Goal: Information Seeking & Learning: Learn about a topic

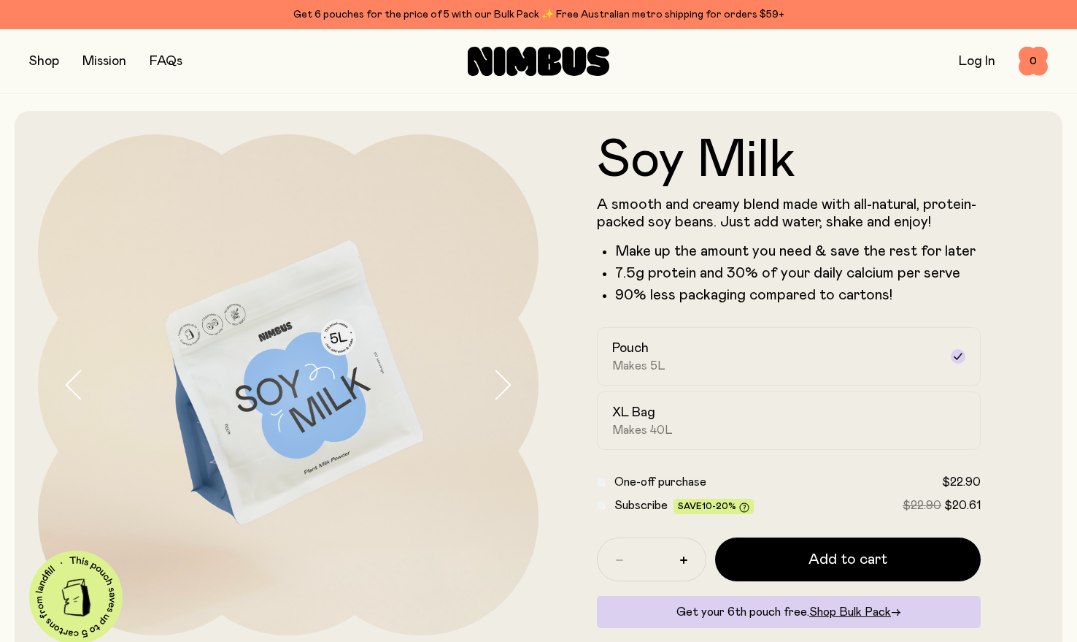
click at [104, 61] on link "Mission" at bounding box center [104, 61] width 44 height 13
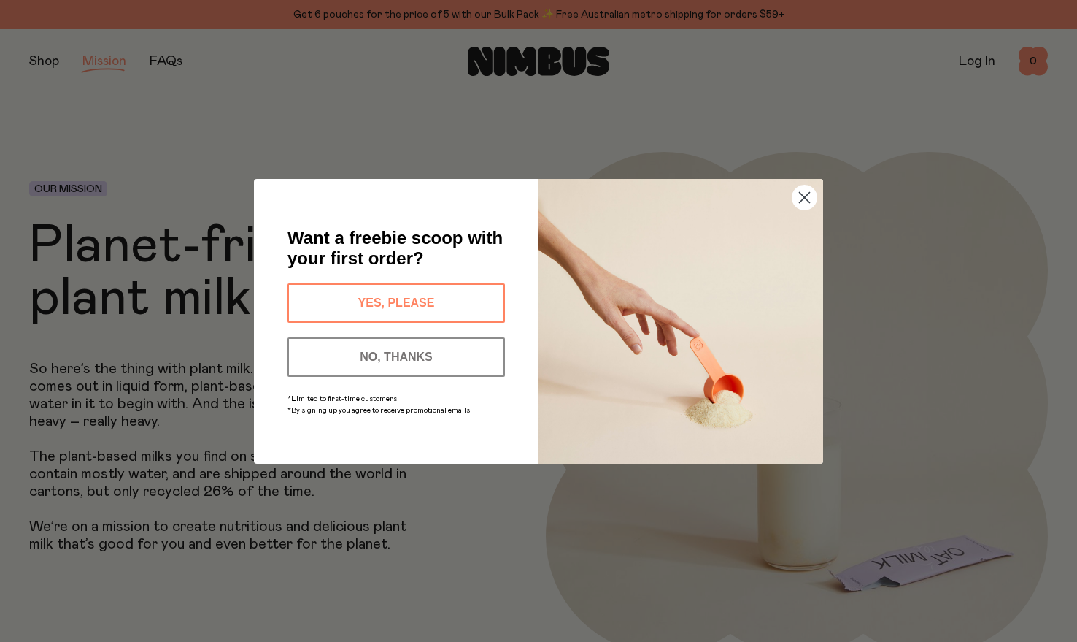
click at [54, 61] on div "Close dialog Want a freebie scoop with your first order? YES, PLEASE NO, THANKS…" at bounding box center [538, 321] width 1077 height 642
click at [812, 196] on circle "Close dialog" at bounding box center [805, 197] width 24 height 24
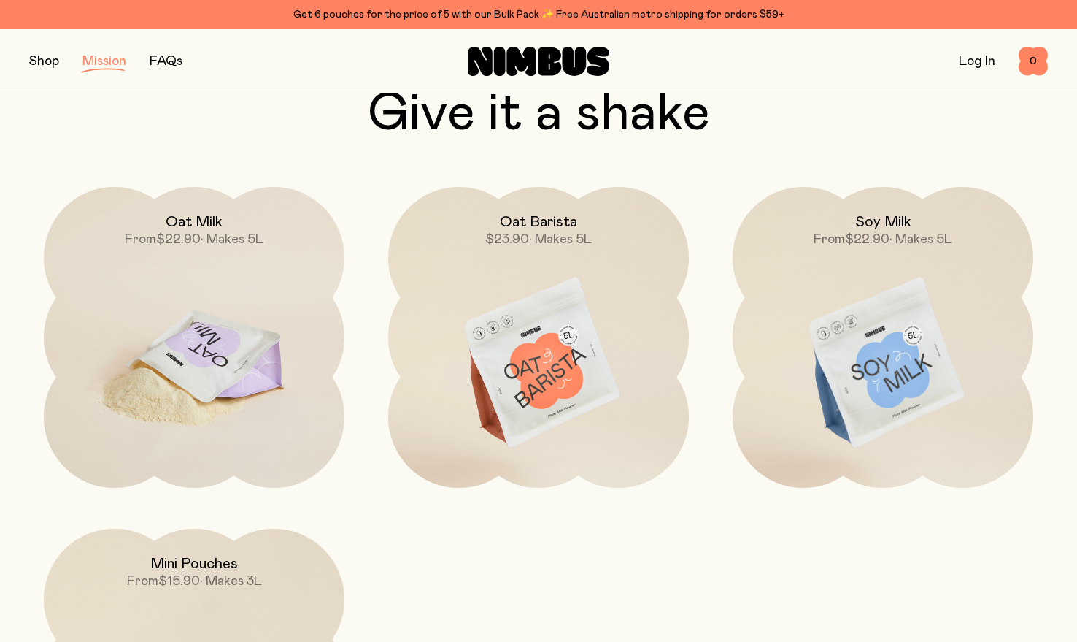
scroll to position [2069, 0]
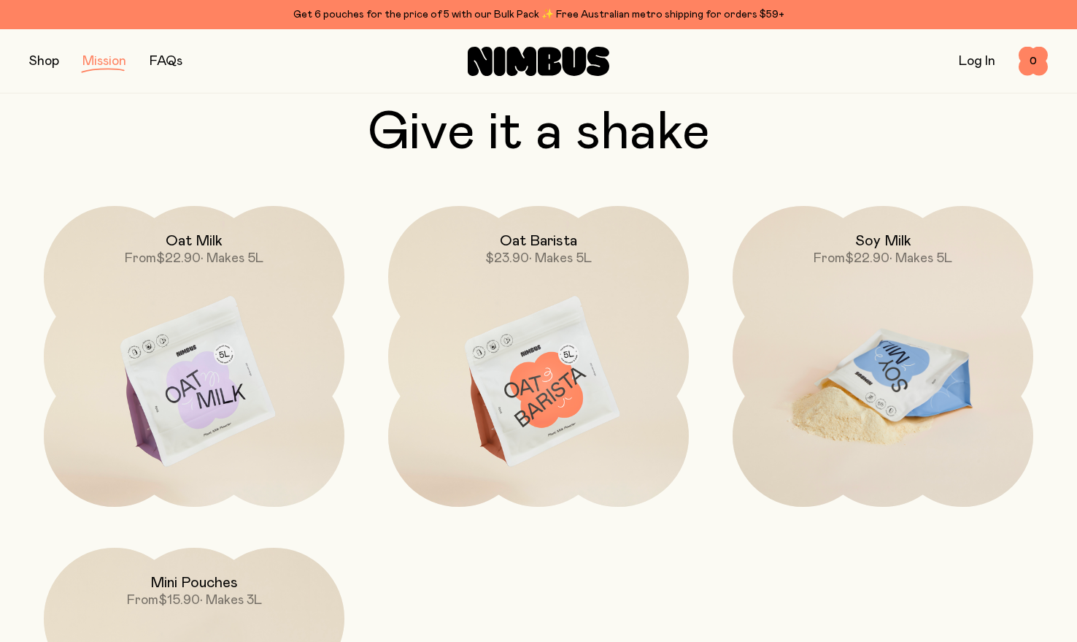
click at [855, 352] on img at bounding box center [883, 382] width 301 height 353
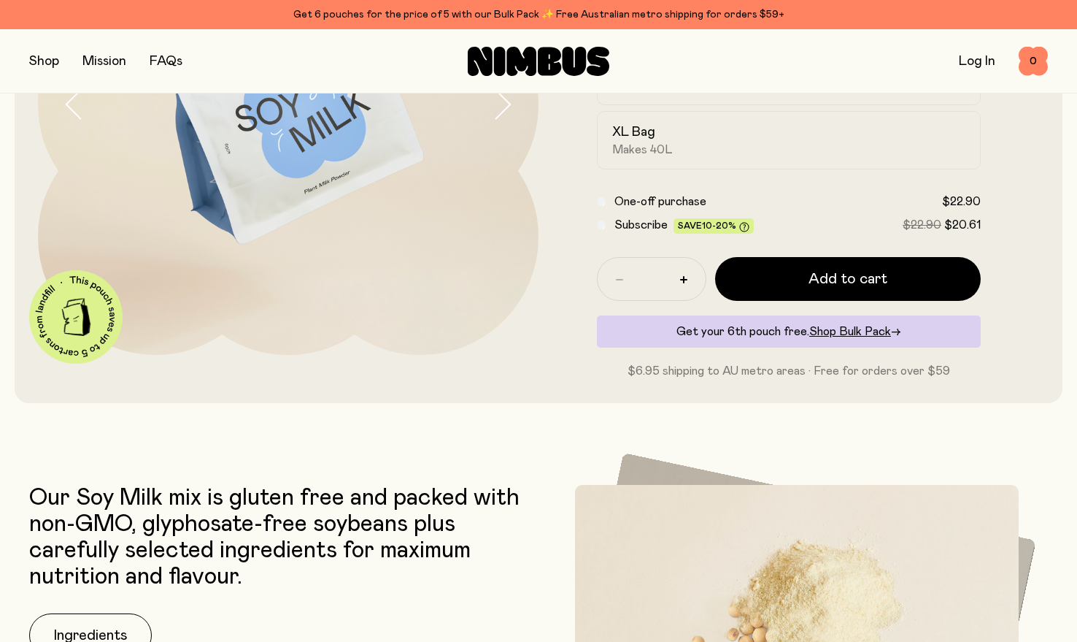
scroll to position [526, 0]
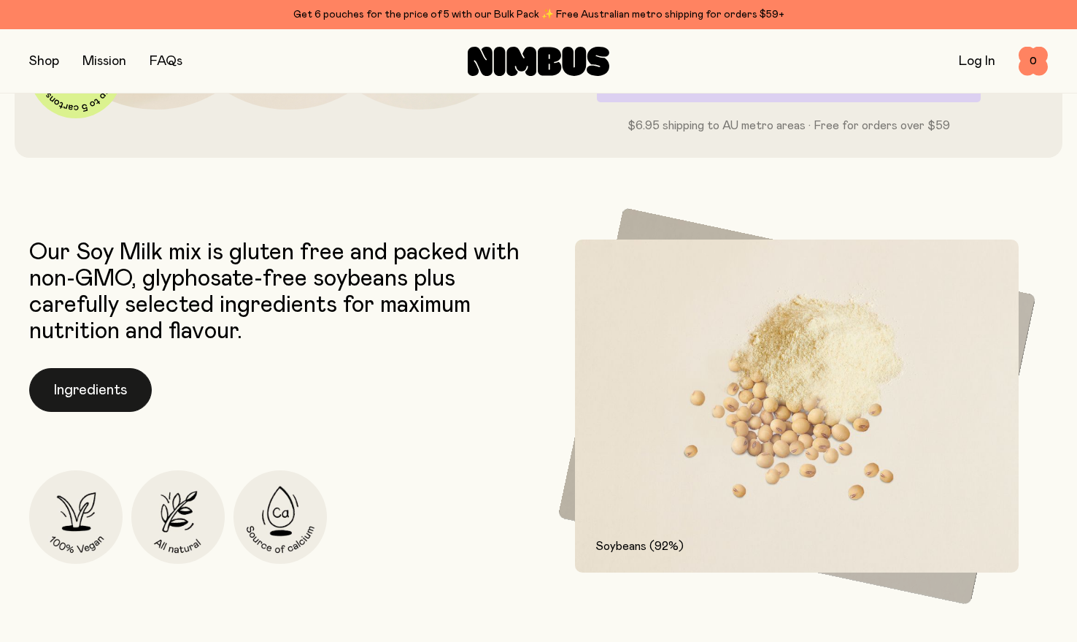
click at [90, 396] on button "Ingredients" at bounding box center [90, 390] width 123 height 44
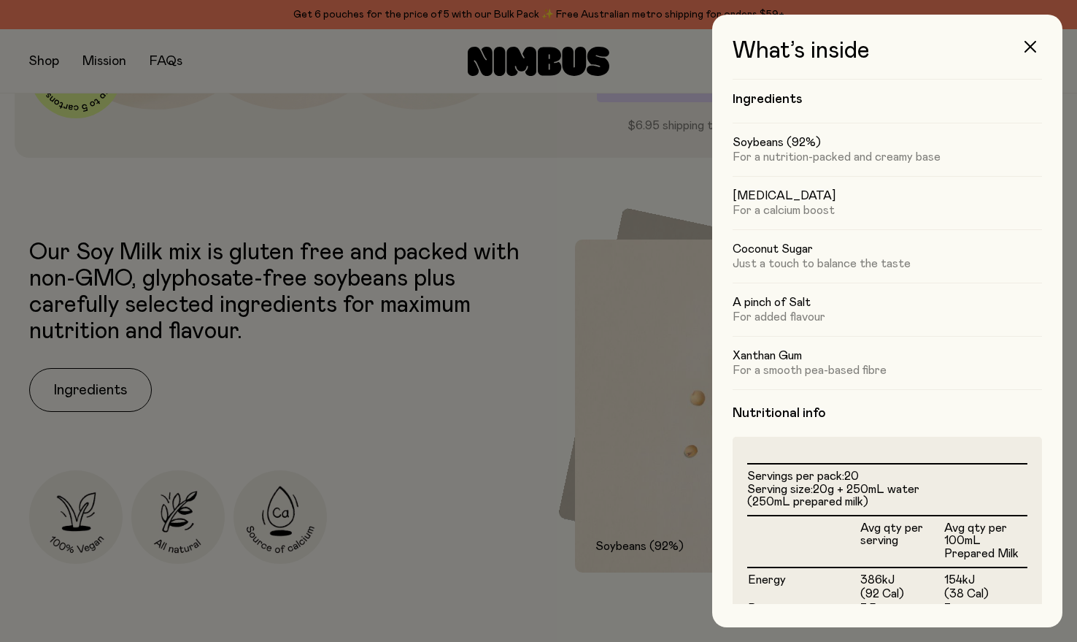
scroll to position [13, 0]
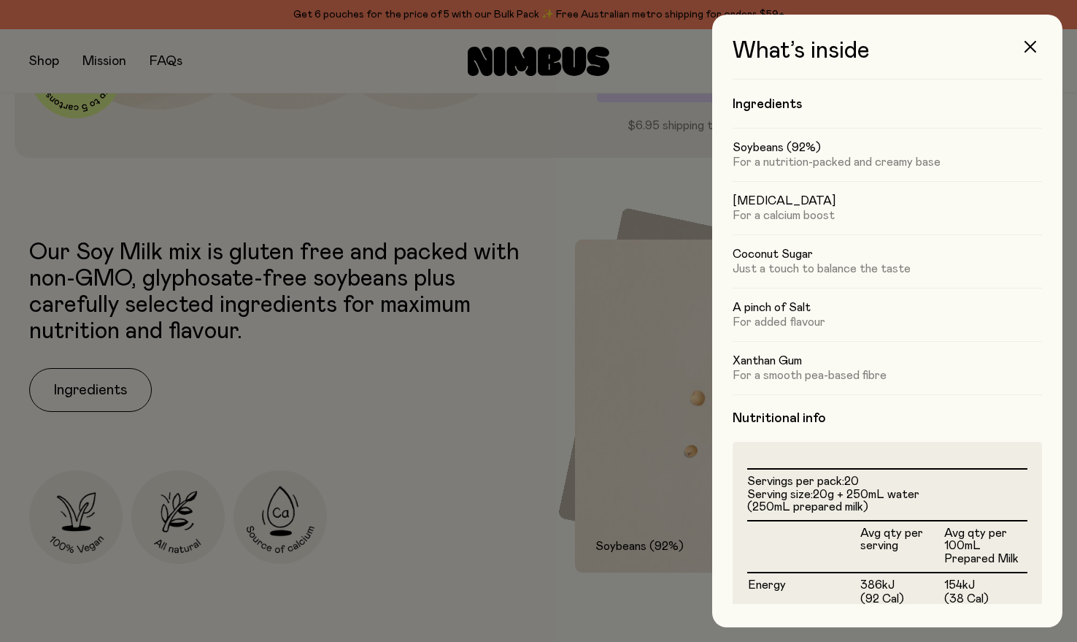
click at [801, 204] on h5 "[MEDICAL_DATA]" at bounding box center [887, 200] width 309 height 15
click at [789, 257] on h5 "Coconut Sugar" at bounding box center [887, 254] width 309 height 15
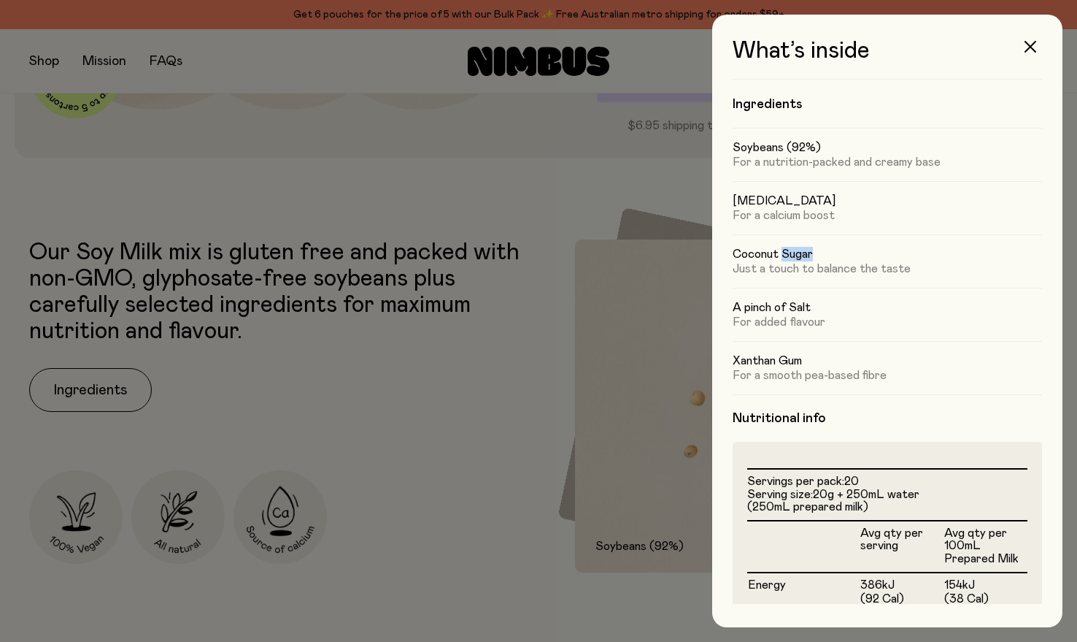
click at [789, 257] on h5 "Coconut Sugar" at bounding box center [887, 254] width 309 height 15
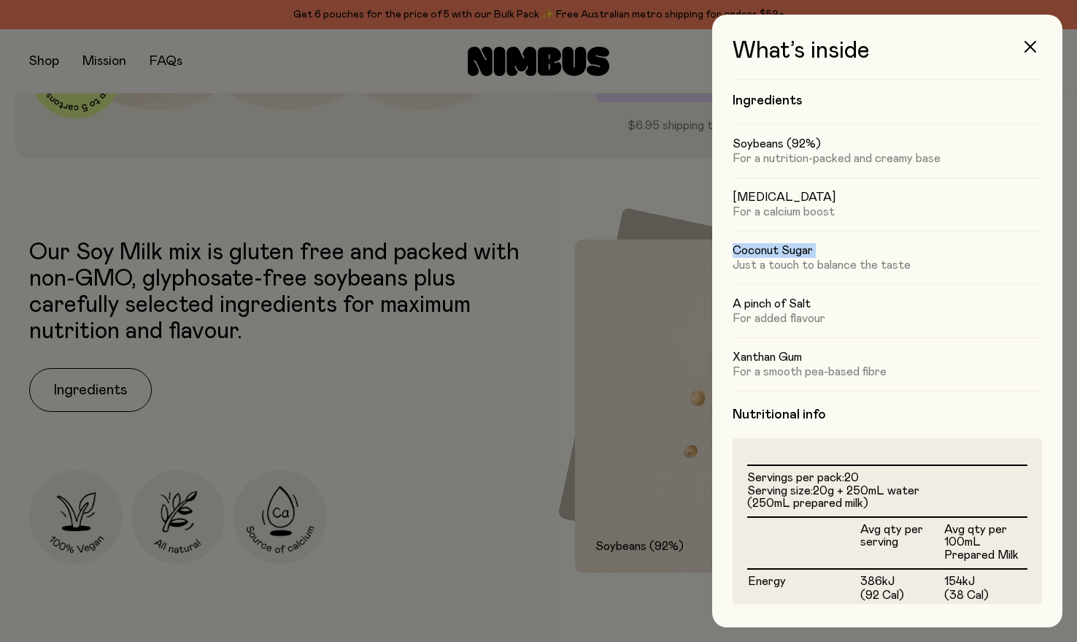
scroll to position [0, 0]
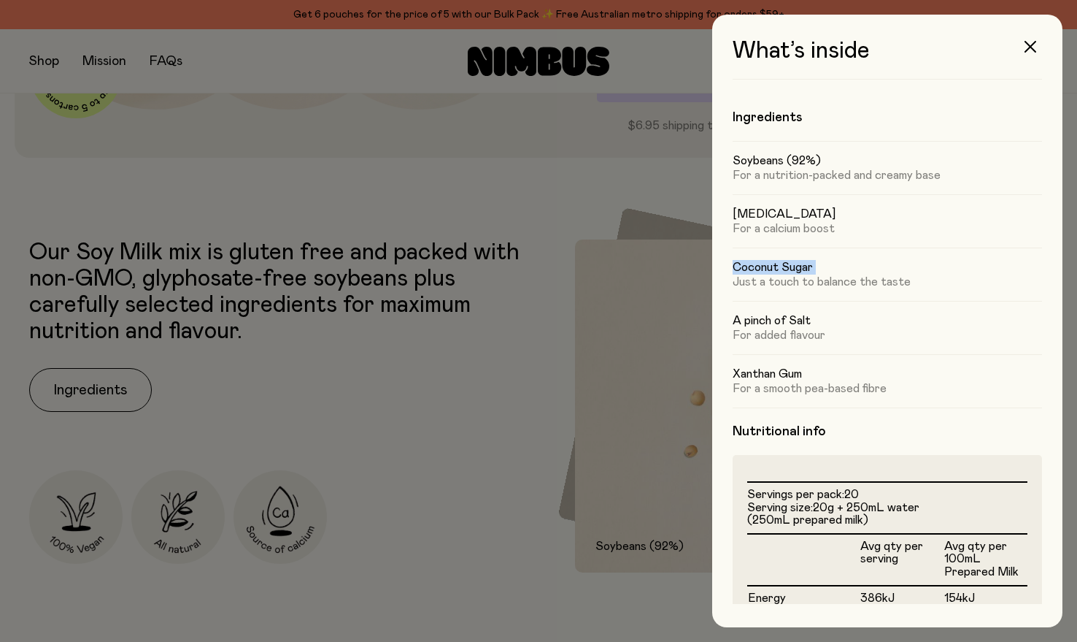
click at [812, 177] on p "For a nutrition-packed and creamy base" at bounding box center [887, 175] width 309 height 15
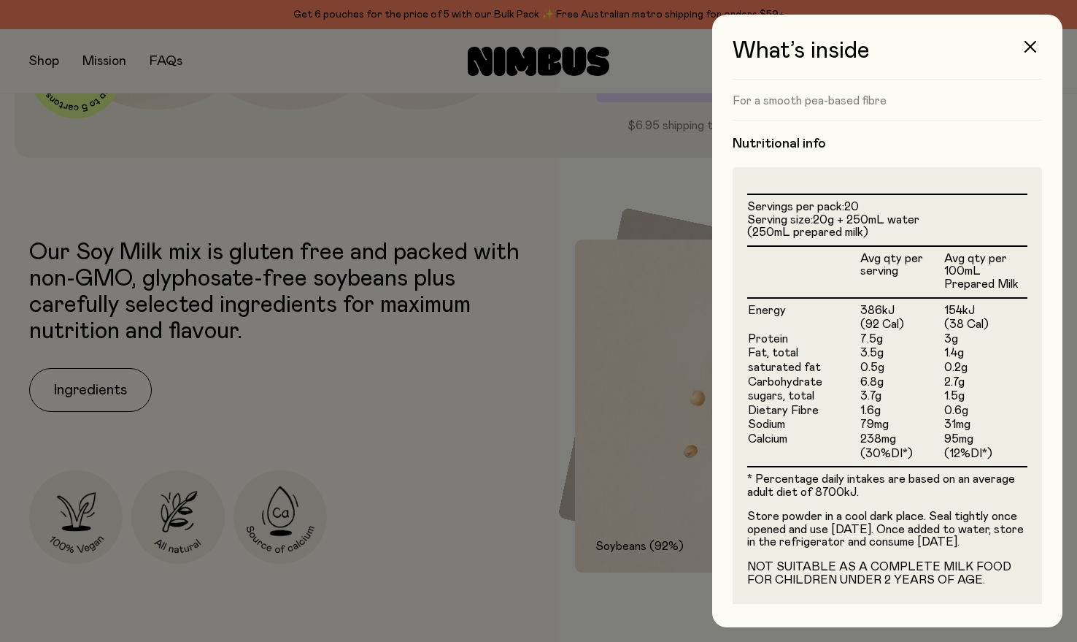
scroll to position [304, 0]
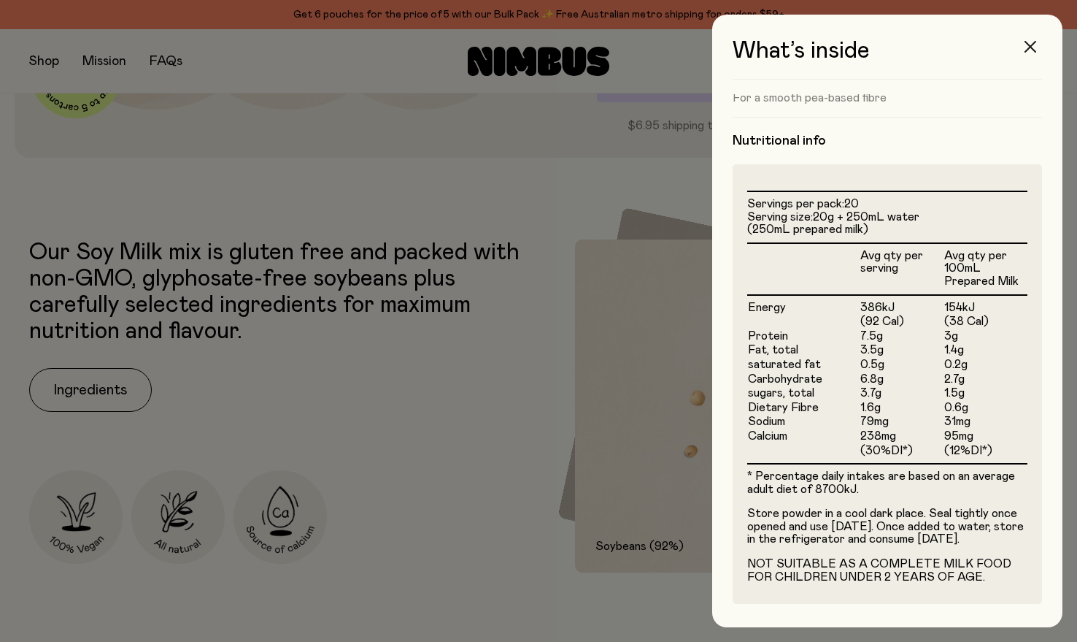
click at [1037, 45] on button "button" at bounding box center [1030, 46] width 35 height 35
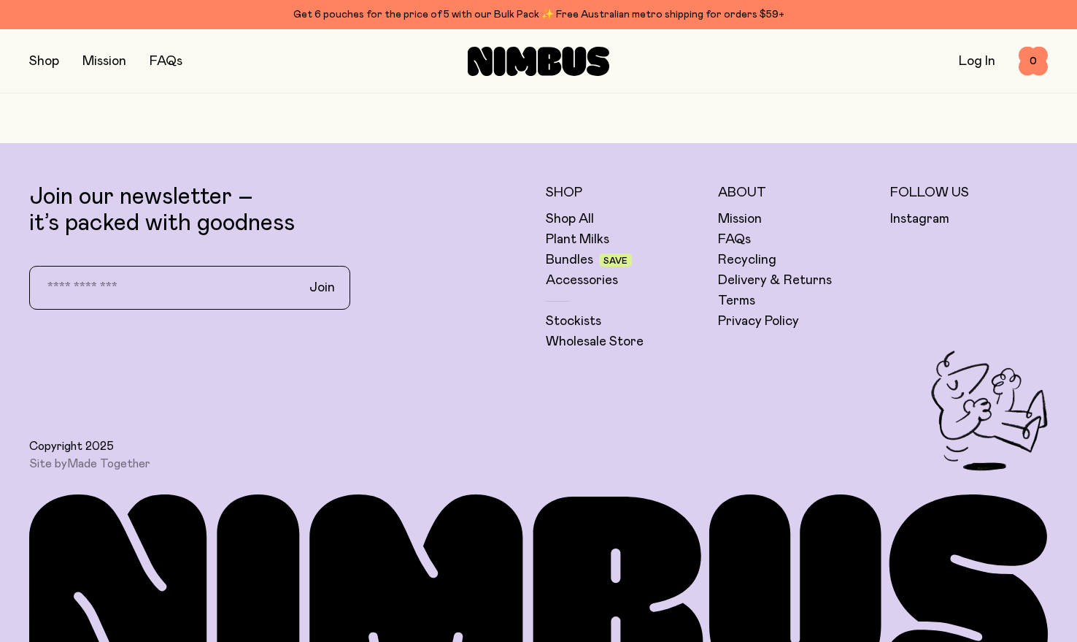
scroll to position [3715, 0]
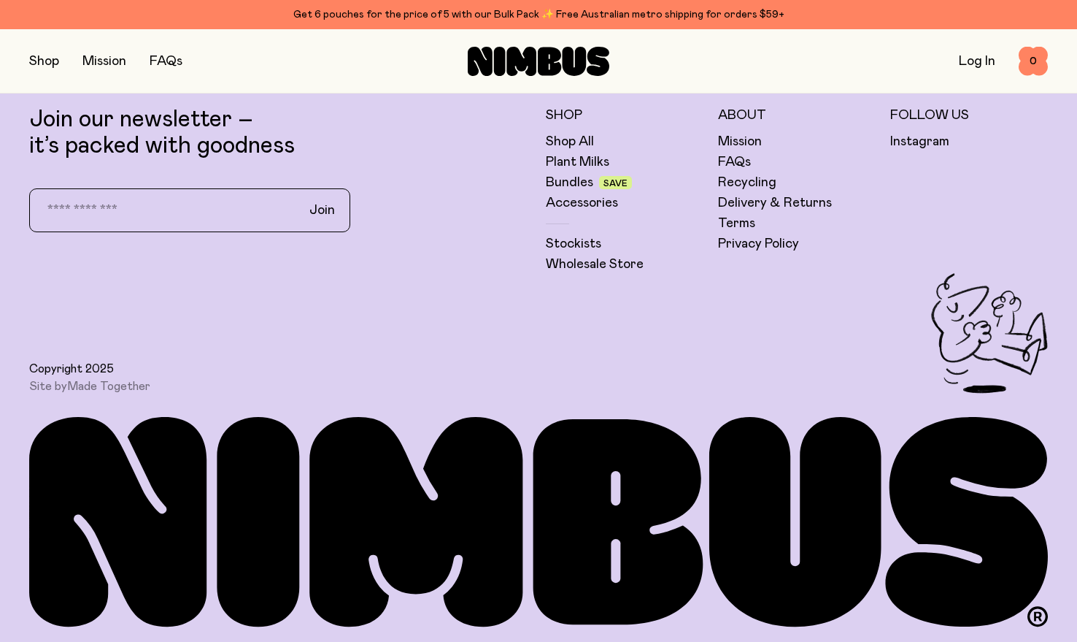
click at [734, 115] on h5 "About" at bounding box center [797, 116] width 158 height 18
click at [739, 141] on link "Mission" at bounding box center [740, 142] width 44 height 18
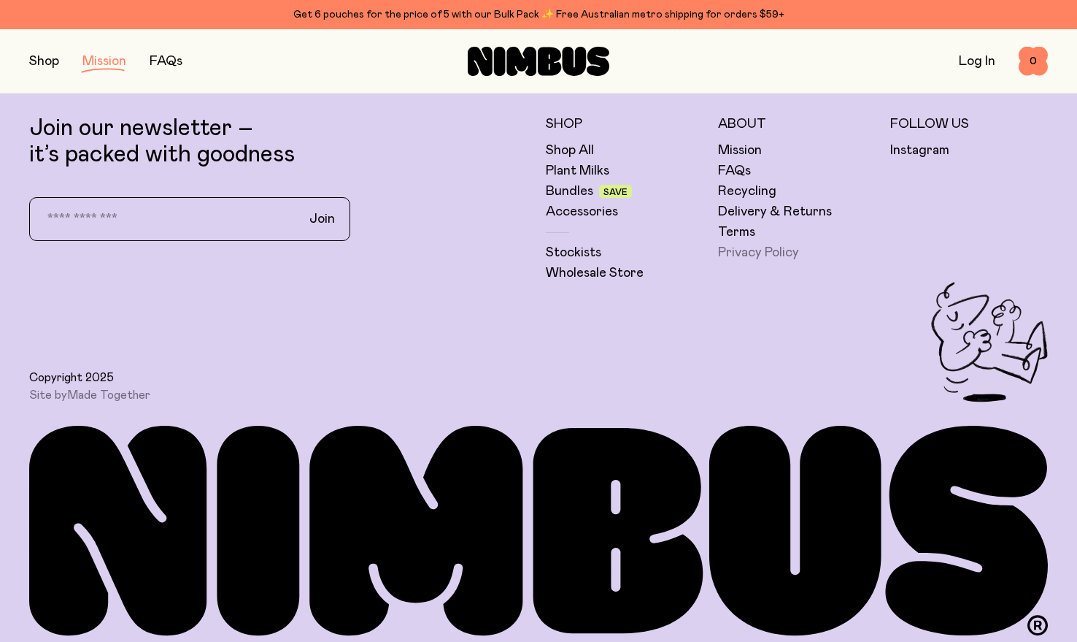
scroll to position [2944, 0]
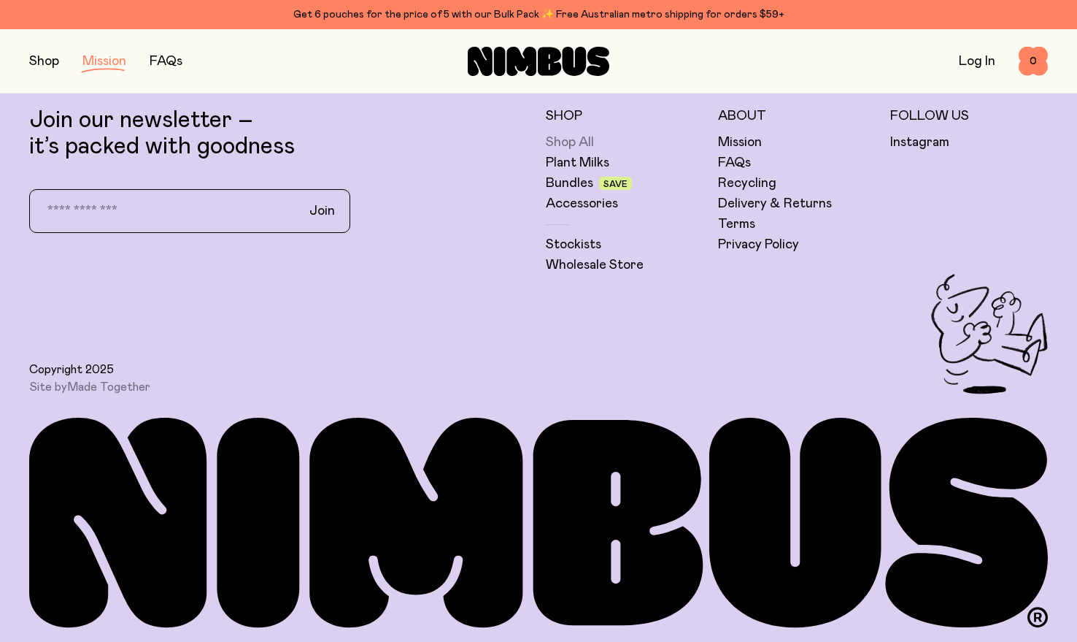
click at [566, 138] on link "Shop All" at bounding box center [570, 143] width 48 height 18
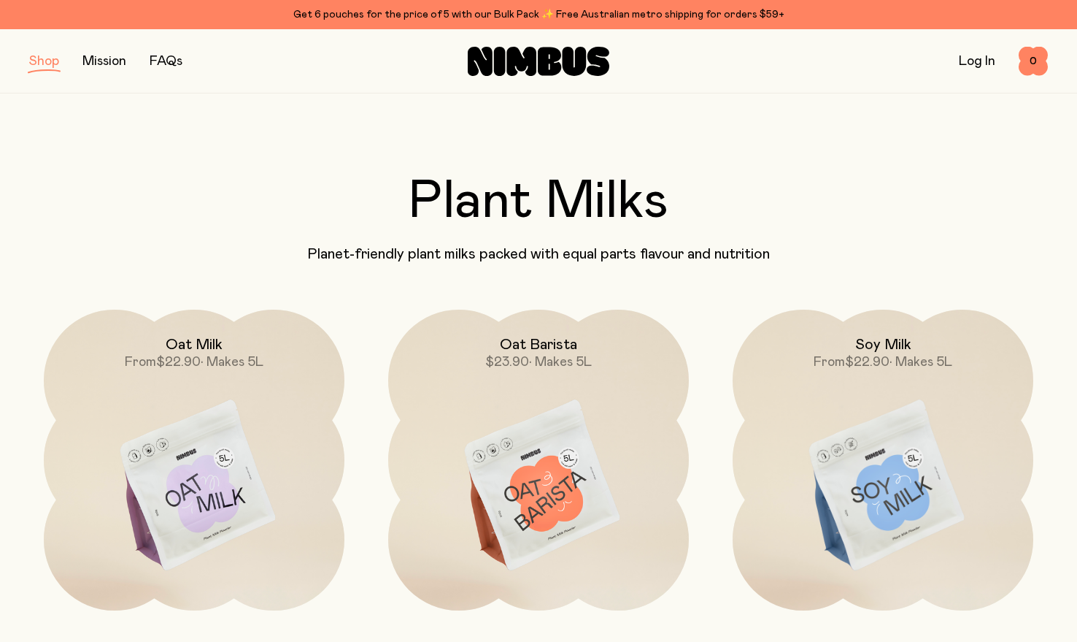
click at [99, 62] on link "Mission" at bounding box center [104, 61] width 44 height 13
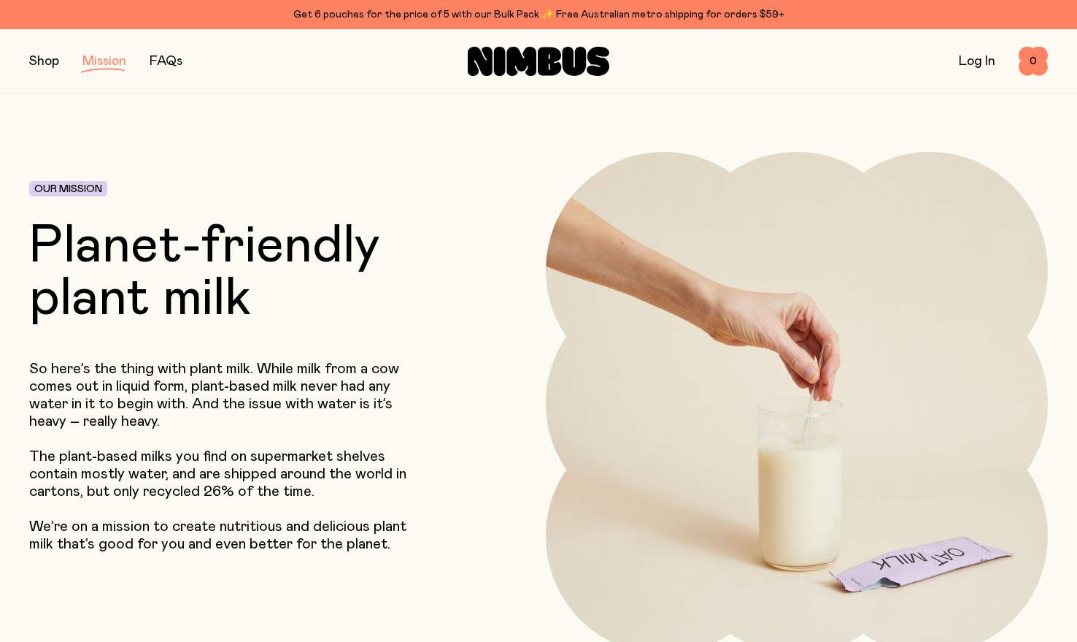
click at [175, 62] on link "FAQs" at bounding box center [166, 61] width 33 height 13
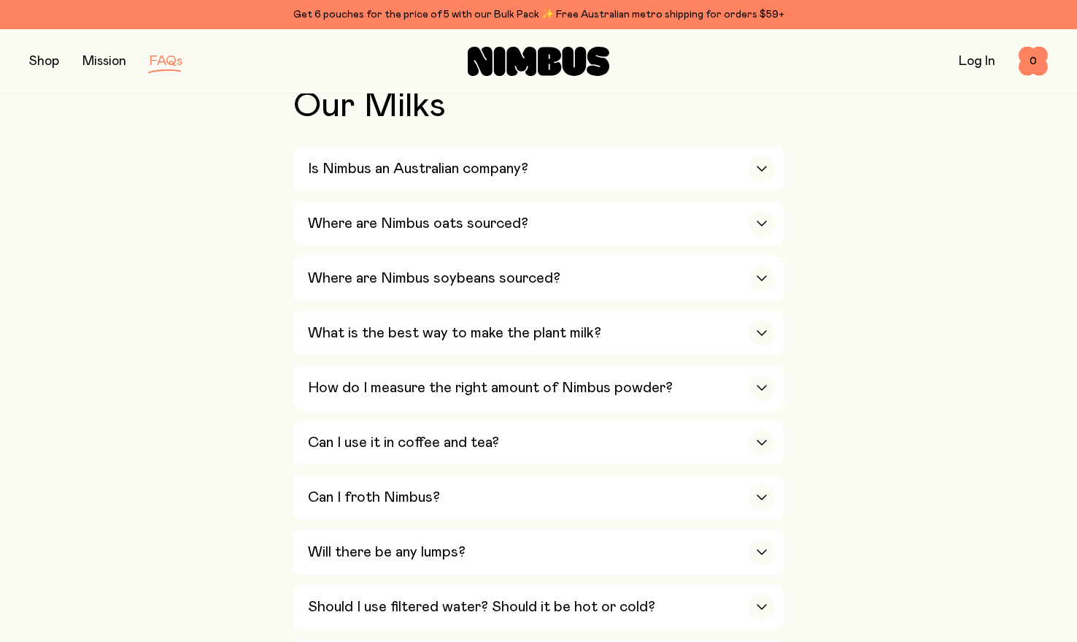
scroll to position [356, 0]
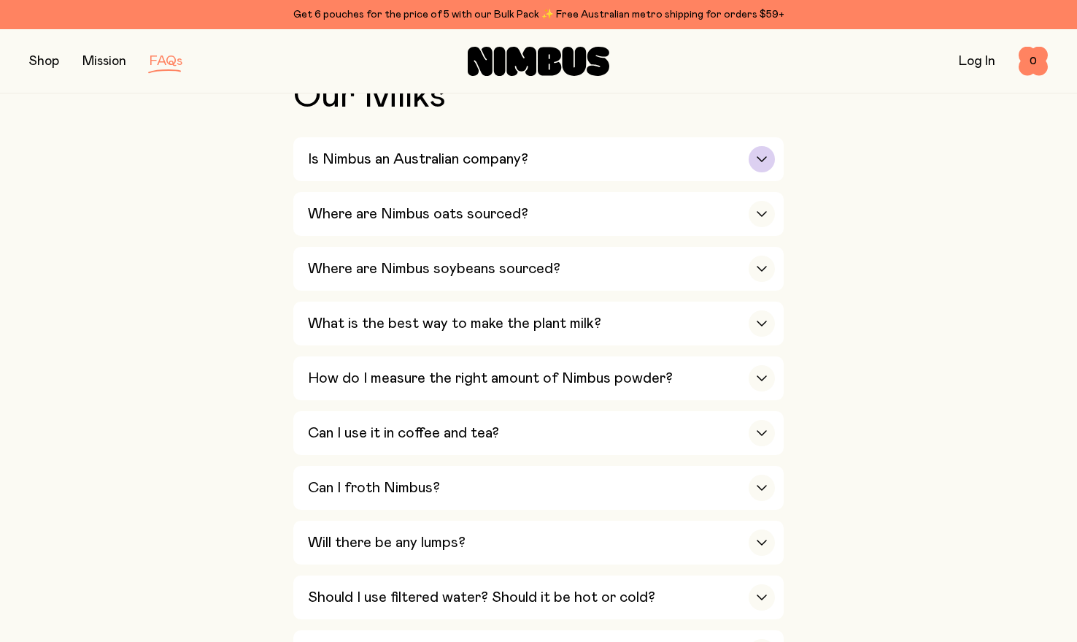
click at [420, 157] on h3 "Is Nimbus an Australian company?" at bounding box center [418, 159] width 220 height 18
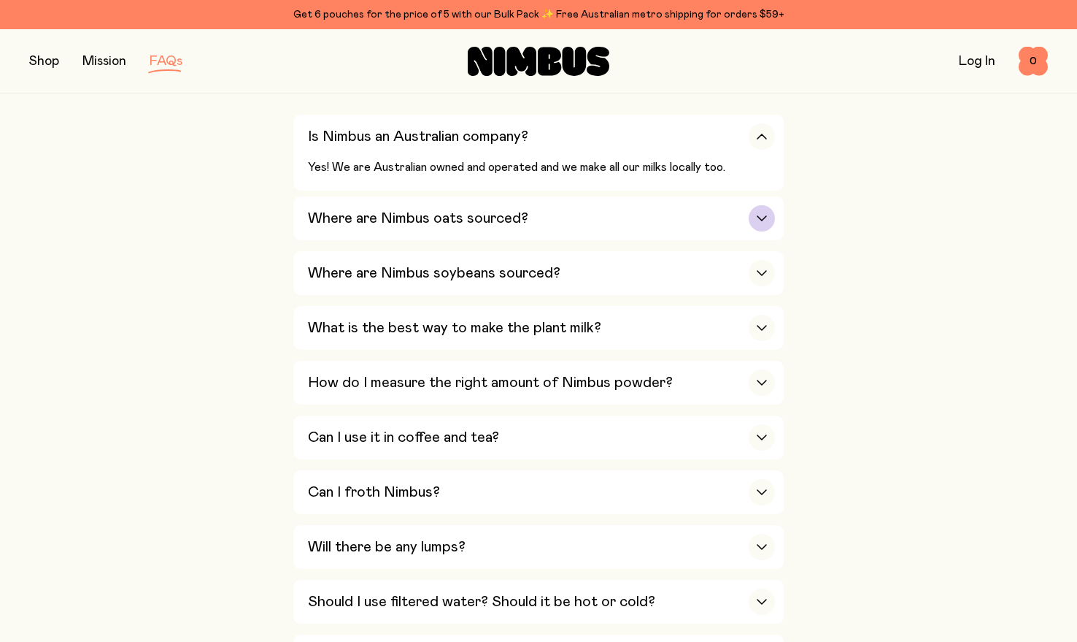
scroll to position [380, 0]
click at [466, 214] on h3 "Where are Nimbus oats sourced?" at bounding box center [418, 218] width 220 height 18
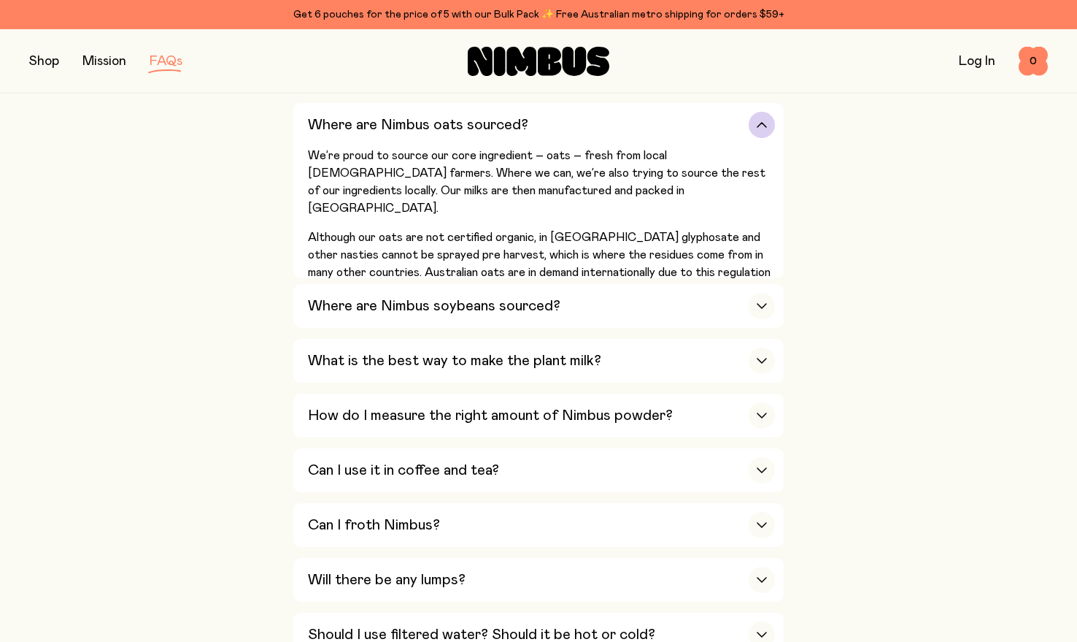
scroll to position [446, 0]
click at [394, 299] on h3 "Where are Nimbus soybeans sourced?" at bounding box center [434, 305] width 253 height 18
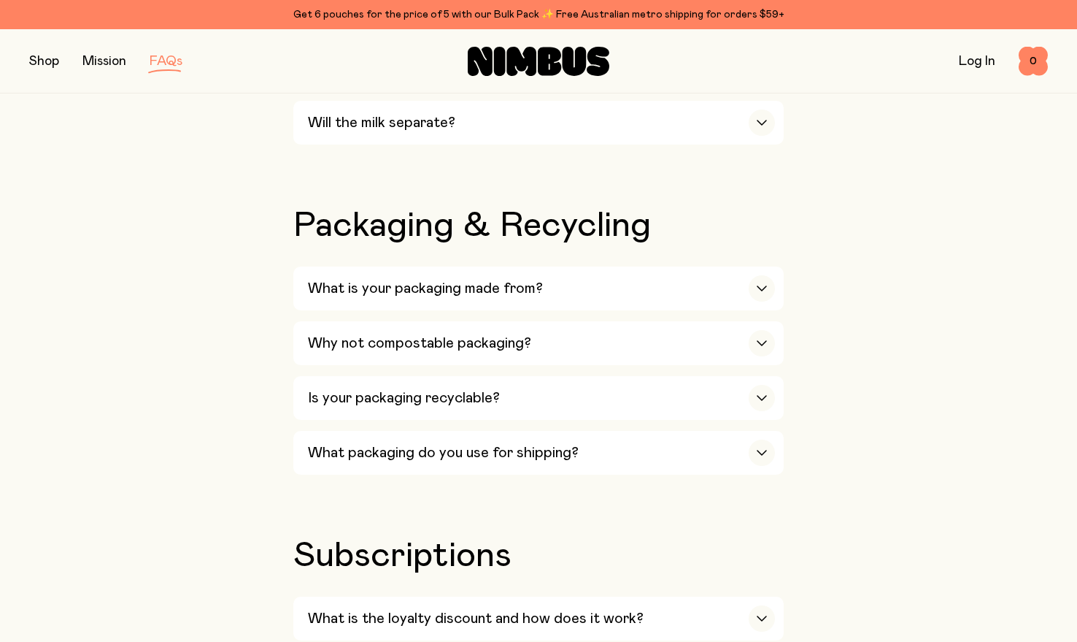
scroll to position [1477, 0]
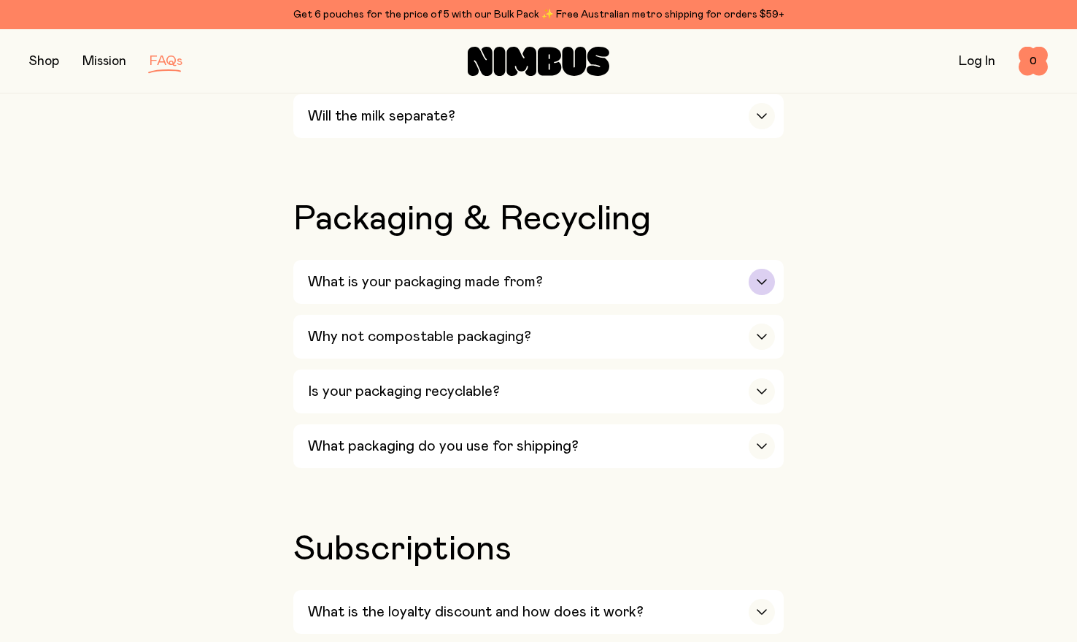
click at [375, 290] on h3 "What is your packaging made from?" at bounding box center [425, 282] width 235 height 18
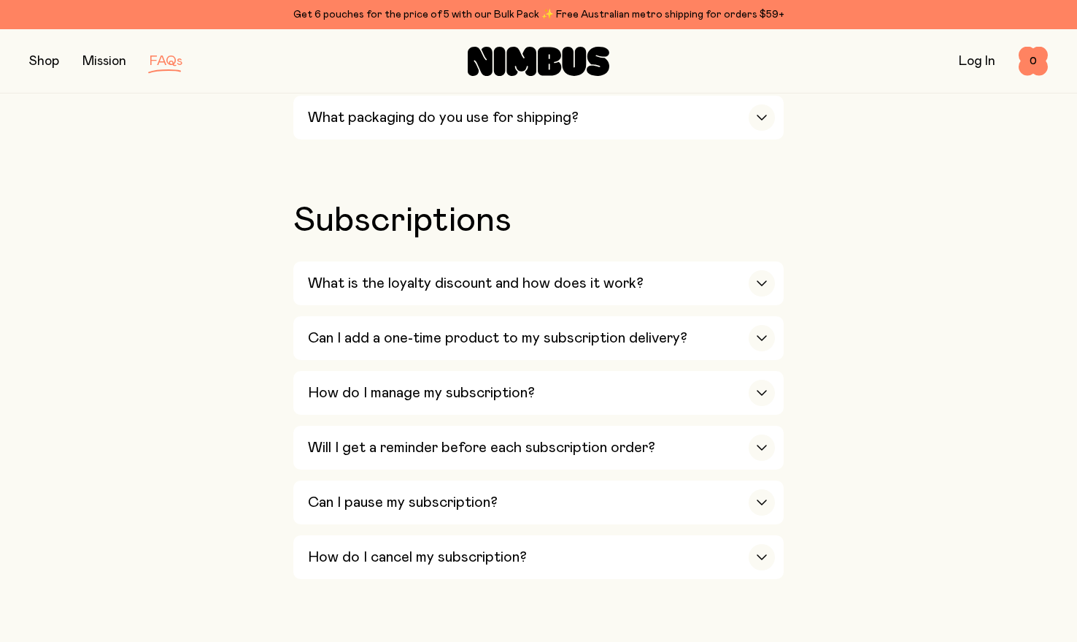
scroll to position [2052, 0]
